Goal: Transaction & Acquisition: Purchase product/service

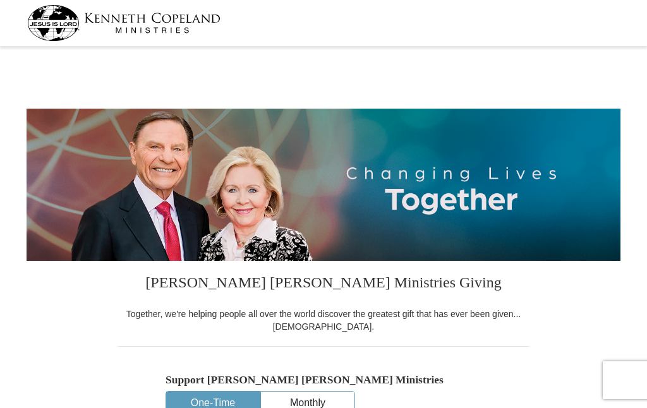
select select "CA"
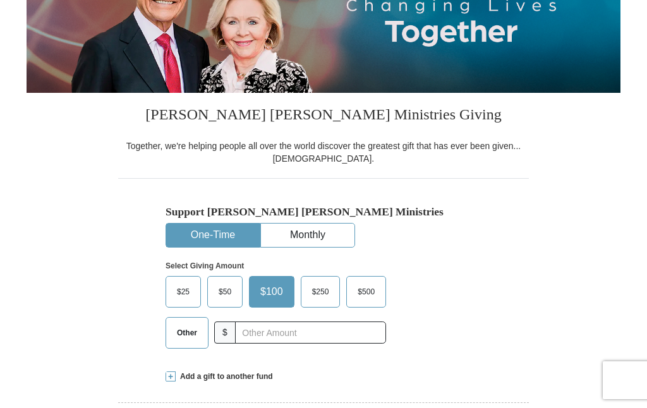
click at [181, 341] on label "Other" at bounding box center [187, 333] width 42 height 30
click at [0, 0] on input "Other" at bounding box center [0, 0] width 0 height 0
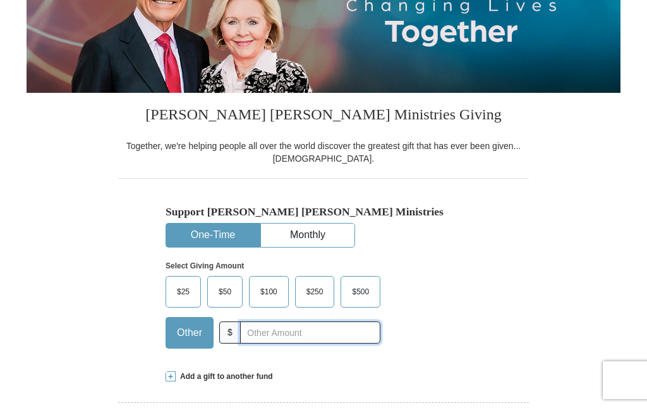
click at [245, 342] on input "text" at bounding box center [310, 333] width 140 height 22
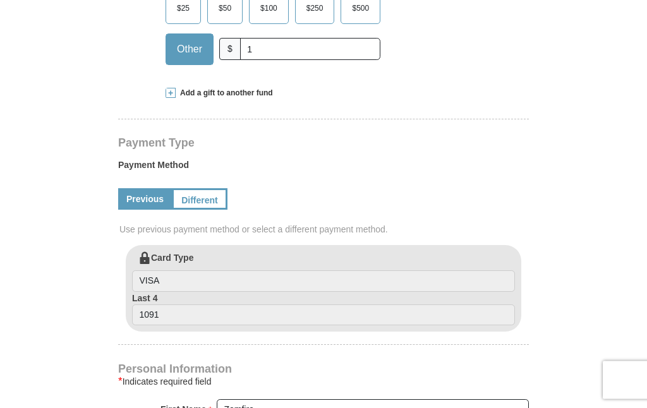
scroll to position [464, 0]
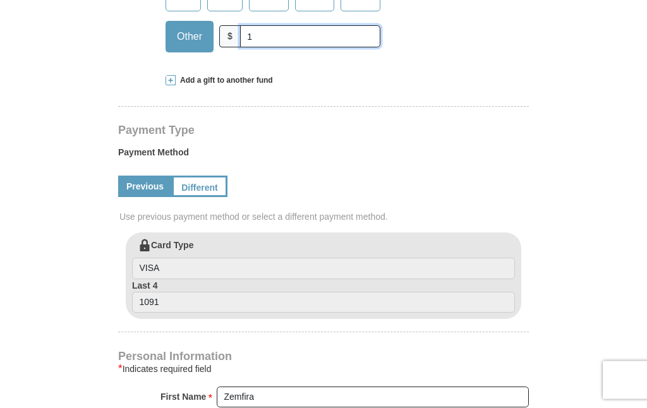
type input "1"
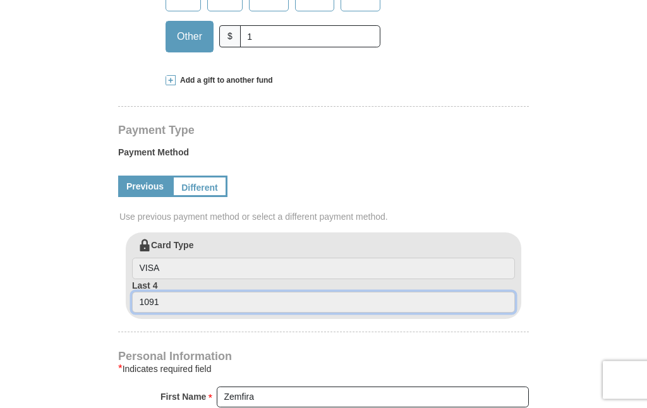
click at [189, 293] on input "1091" at bounding box center [323, 303] width 383 height 21
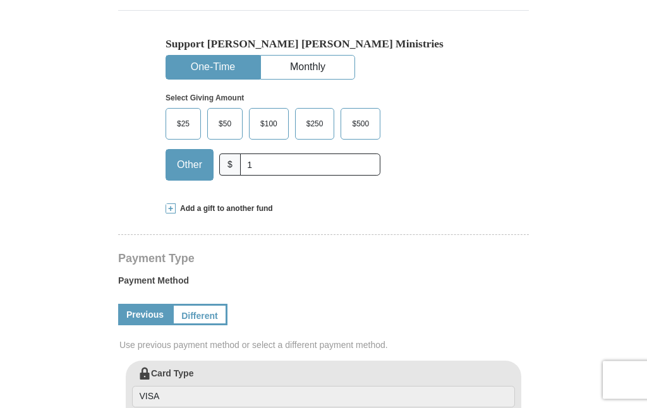
scroll to position [341, 0]
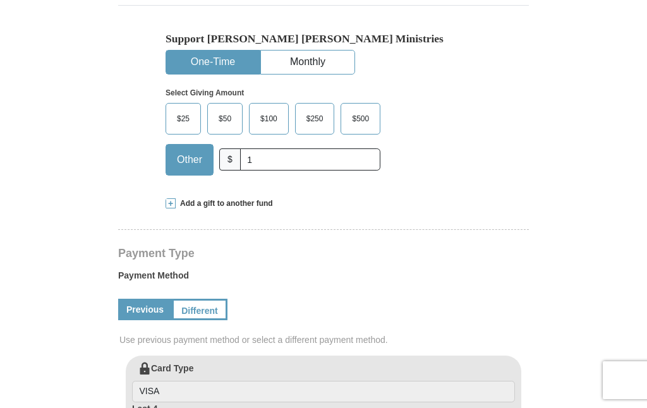
click at [313, 59] on button "Monthly" at bounding box center [308, 62] width 94 height 23
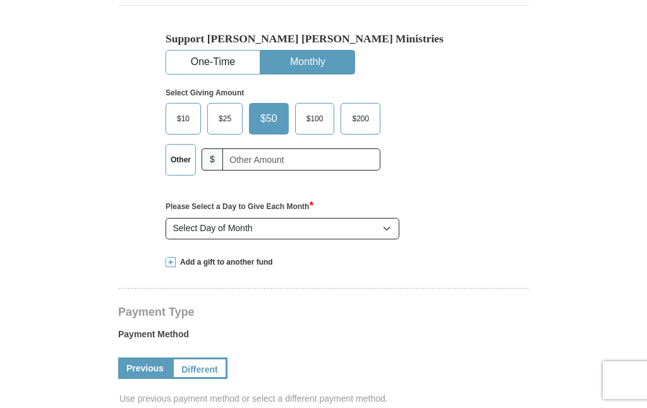
click at [186, 118] on span "$10" at bounding box center [183, 118] width 25 height 19
click at [0, 0] on input "$10" at bounding box center [0, 0] width 0 height 0
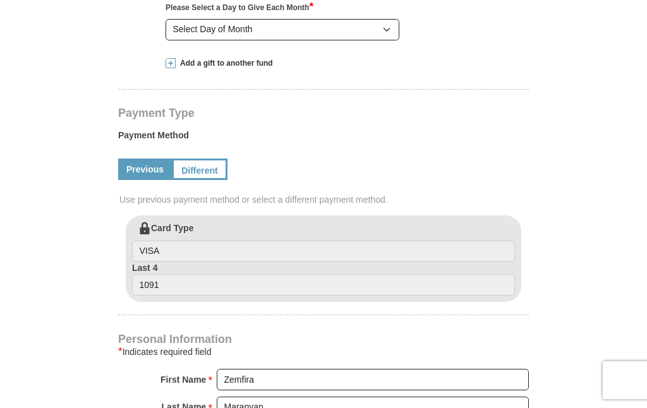
scroll to position [544, 0]
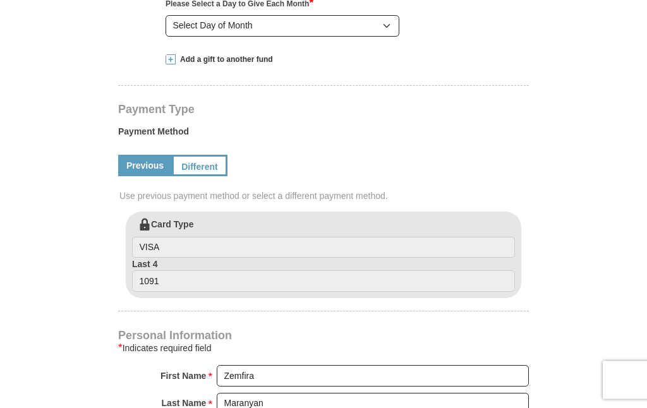
click at [166, 219] on label "Card Type VISA" at bounding box center [323, 239] width 383 height 40
click at [166, 238] on input "VISA" at bounding box center [323, 248] width 383 height 21
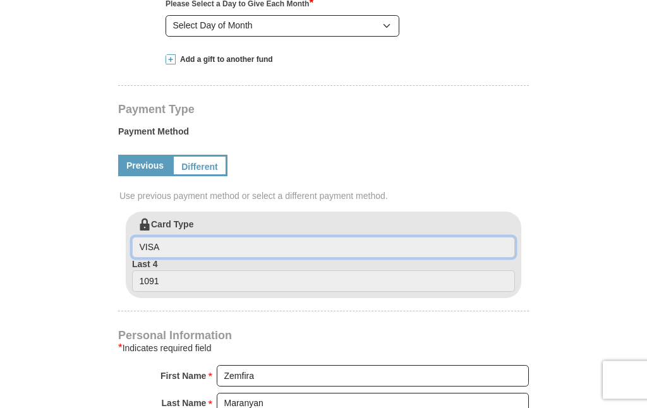
scroll to position [544, 0]
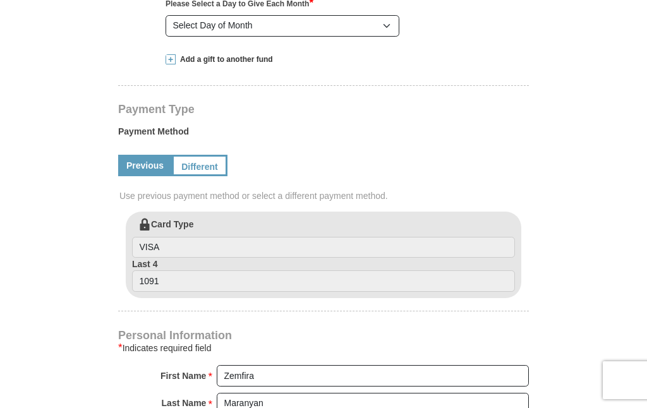
click at [153, 218] on label "Card Type VISA" at bounding box center [323, 238] width 383 height 40
click at [153, 237] on input "VISA" at bounding box center [323, 247] width 383 height 21
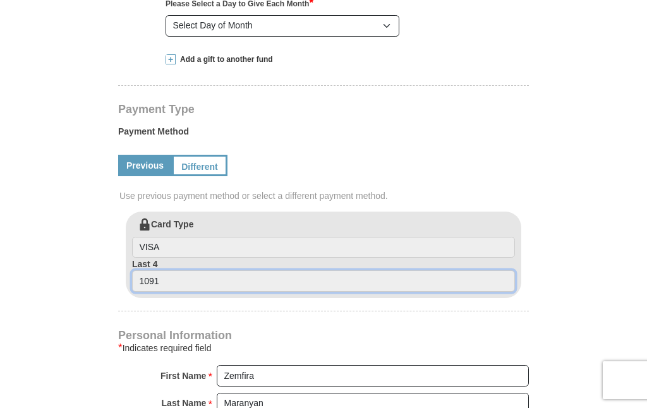
click at [145, 271] on input "1091" at bounding box center [323, 281] width 383 height 21
click at [178, 271] on input "1091" at bounding box center [323, 281] width 383 height 21
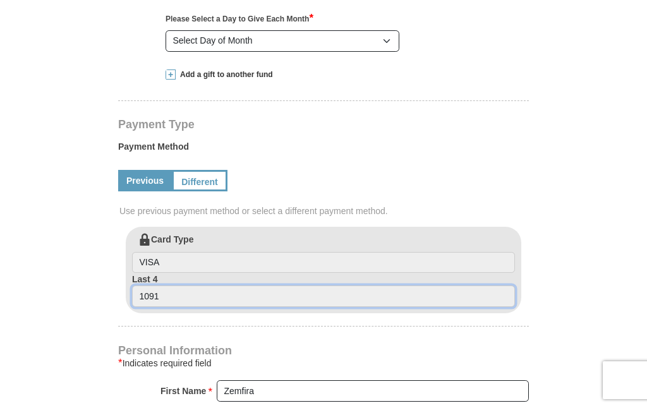
click at [193, 286] on input "1091" at bounding box center [323, 296] width 383 height 21
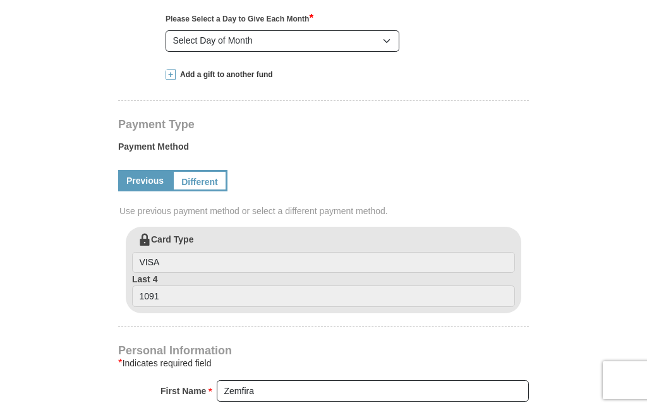
click at [216, 273] on label "Last 4 1091" at bounding box center [323, 290] width 383 height 34
click at [216, 286] on input "1091" at bounding box center [323, 296] width 383 height 21
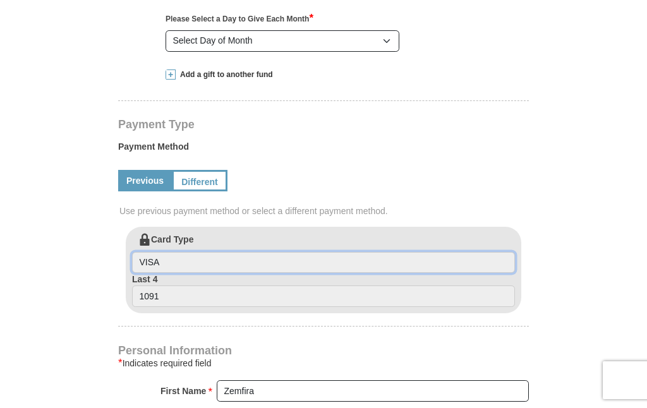
click at [213, 252] on input "VISA" at bounding box center [323, 262] width 383 height 21
click at [216, 252] on input "VISA" at bounding box center [323, 262] width 383 height 21
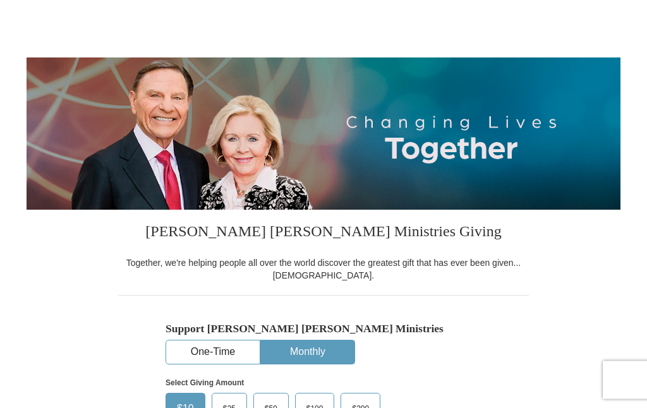
scroll to position [0, 0]
